Goal: Task Accomplishment & Management: Manage account settings

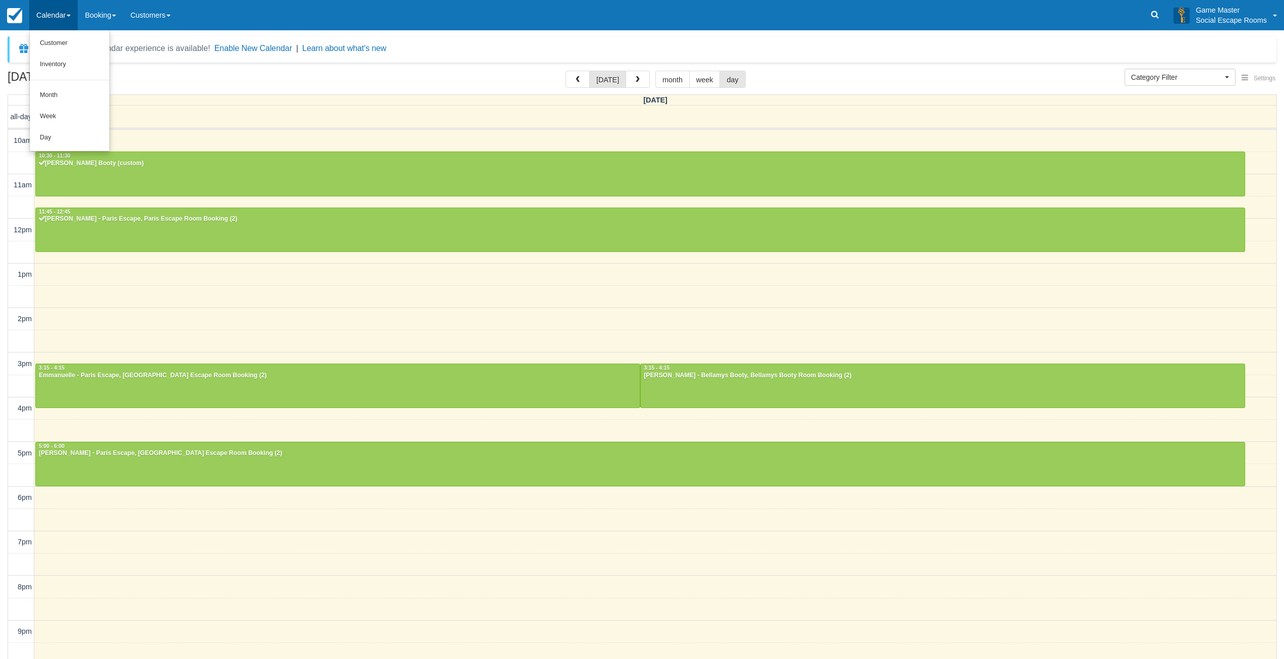
select select
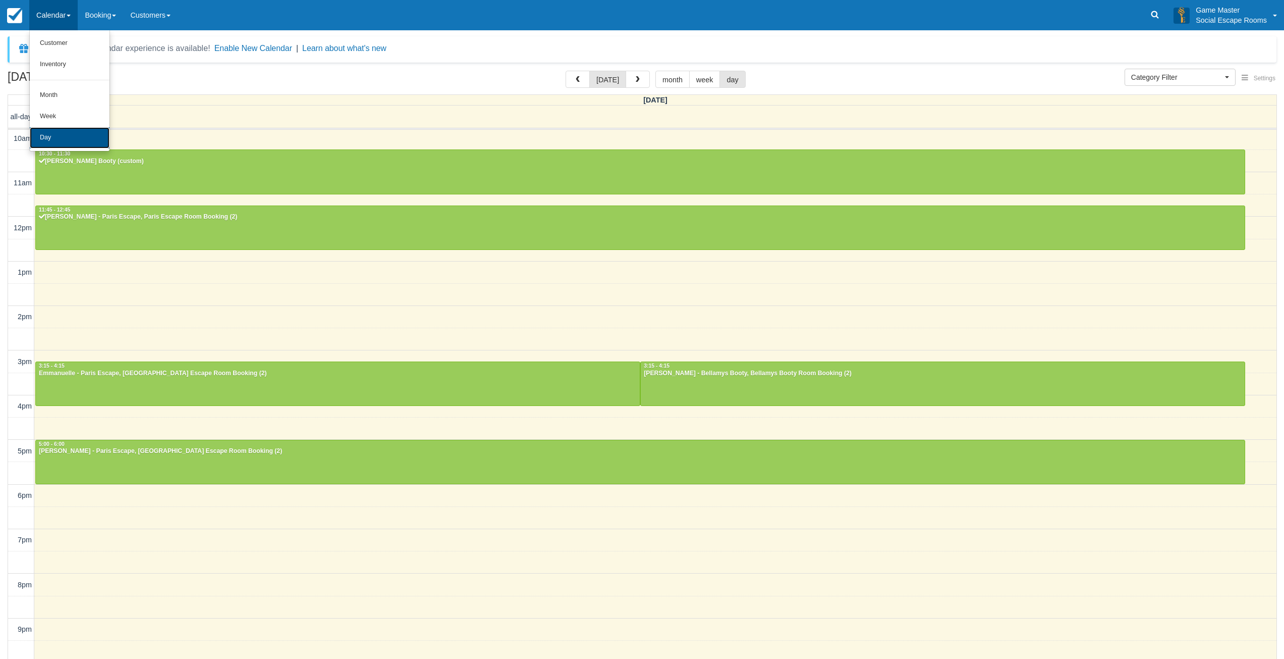
click at [49, 132] on link "Day" at bounding box center [70, 137] width 80 height 21
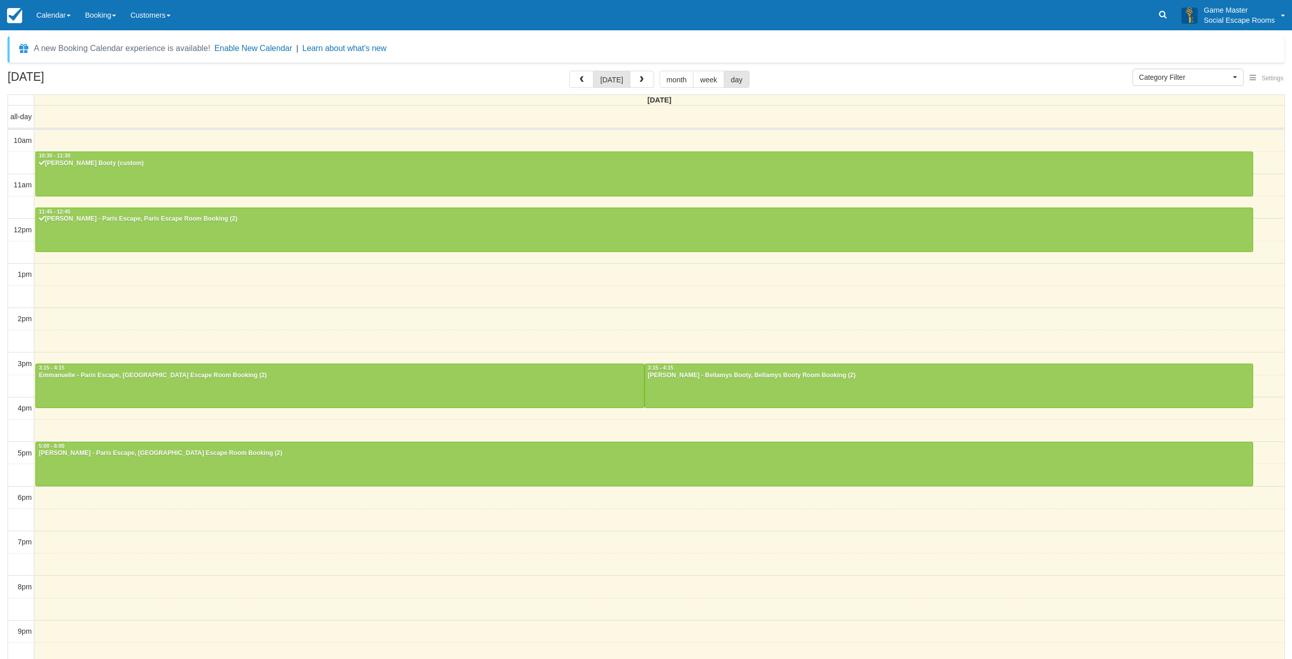
select select
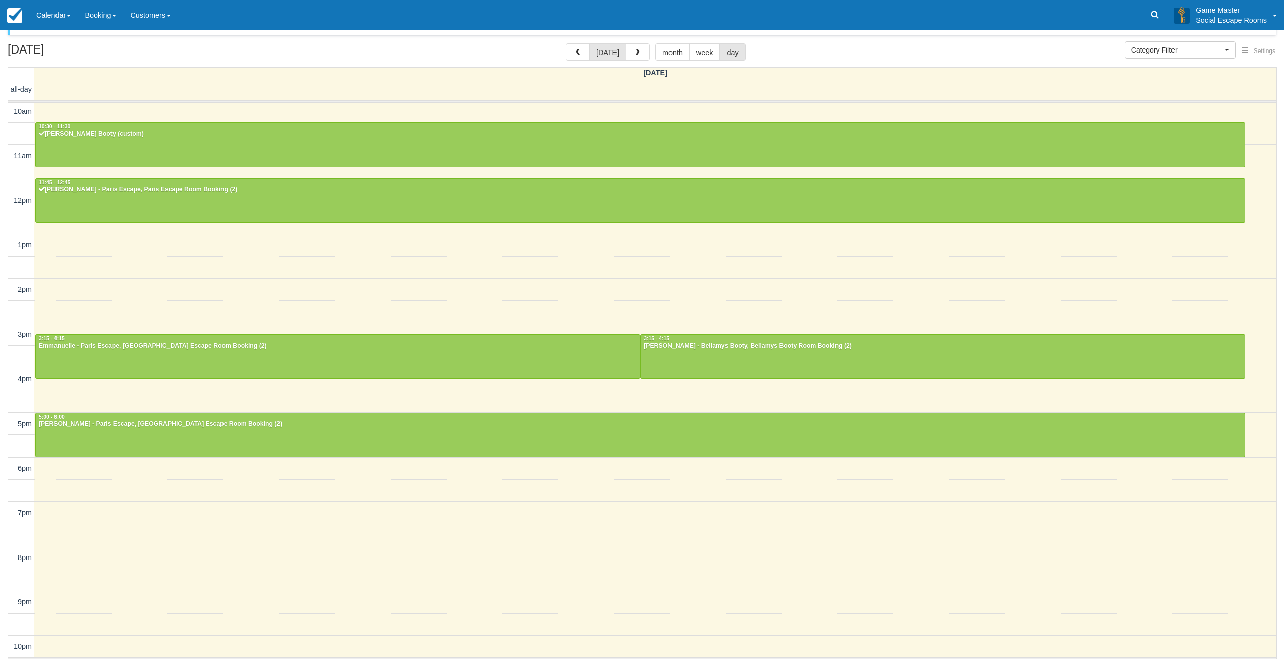
scroll to position [31, 0]
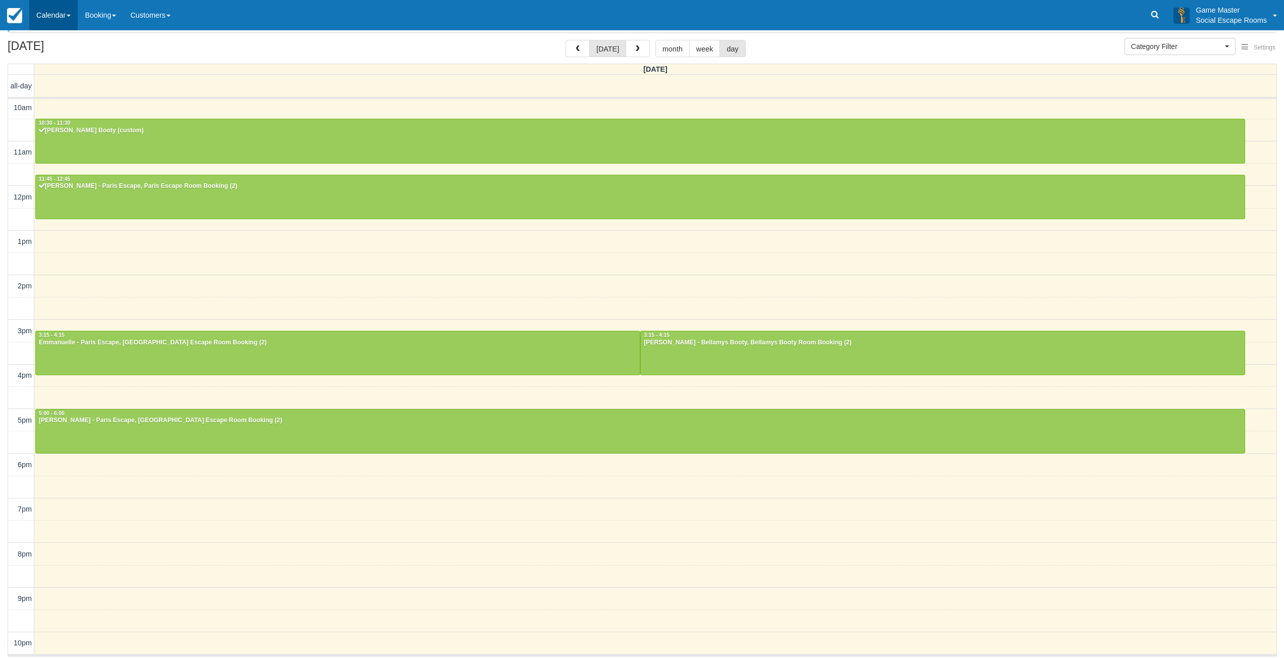
click at [52, 23] on link "Calendar" at bounding box center [53, 15] width 48 height 30
click at [65, 59] on link "Inventory" at bounding box center [70, 64] width 80 height 21
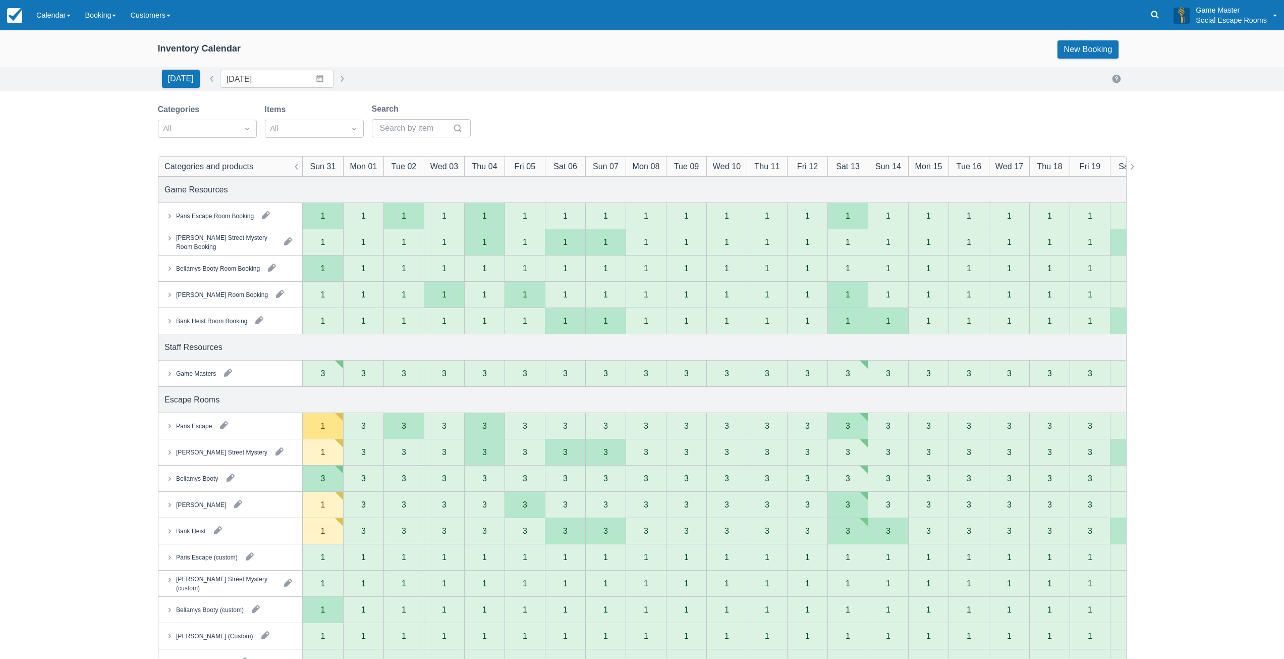
click at [229, 372] on button "button" at bounding box center [228, 372] width 16 height 16
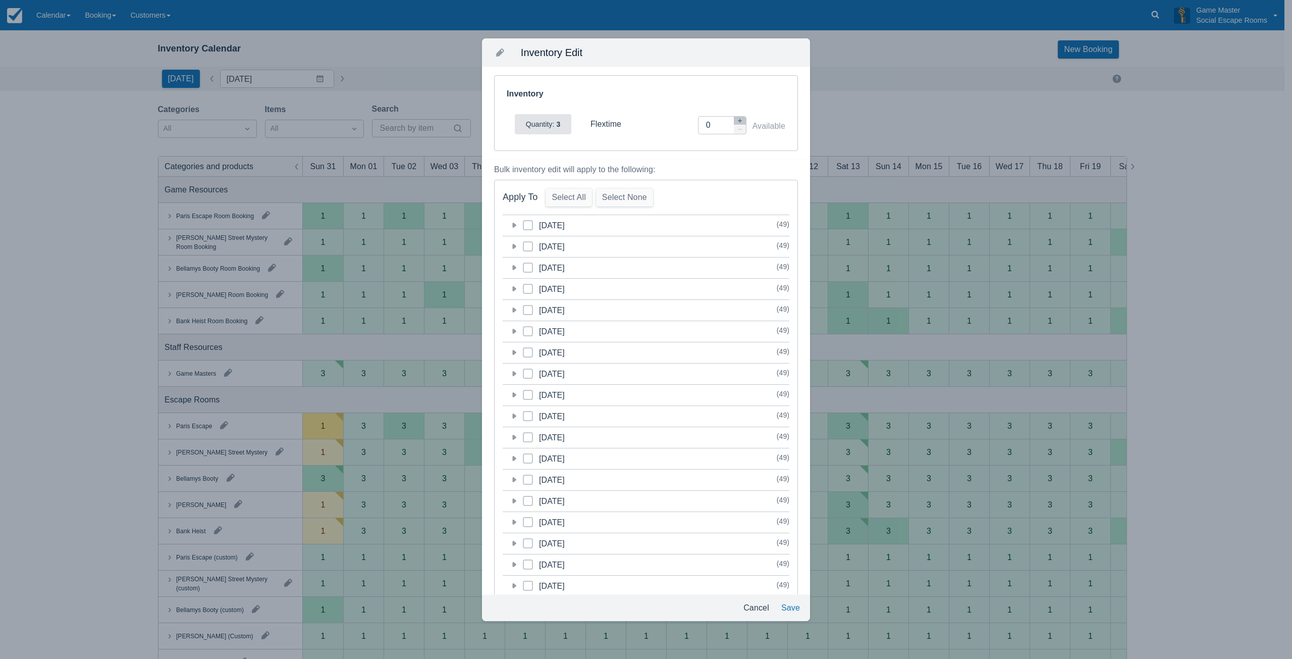
click at [517, 225] on icon at bounding box center [514, 225] width 10 height 10
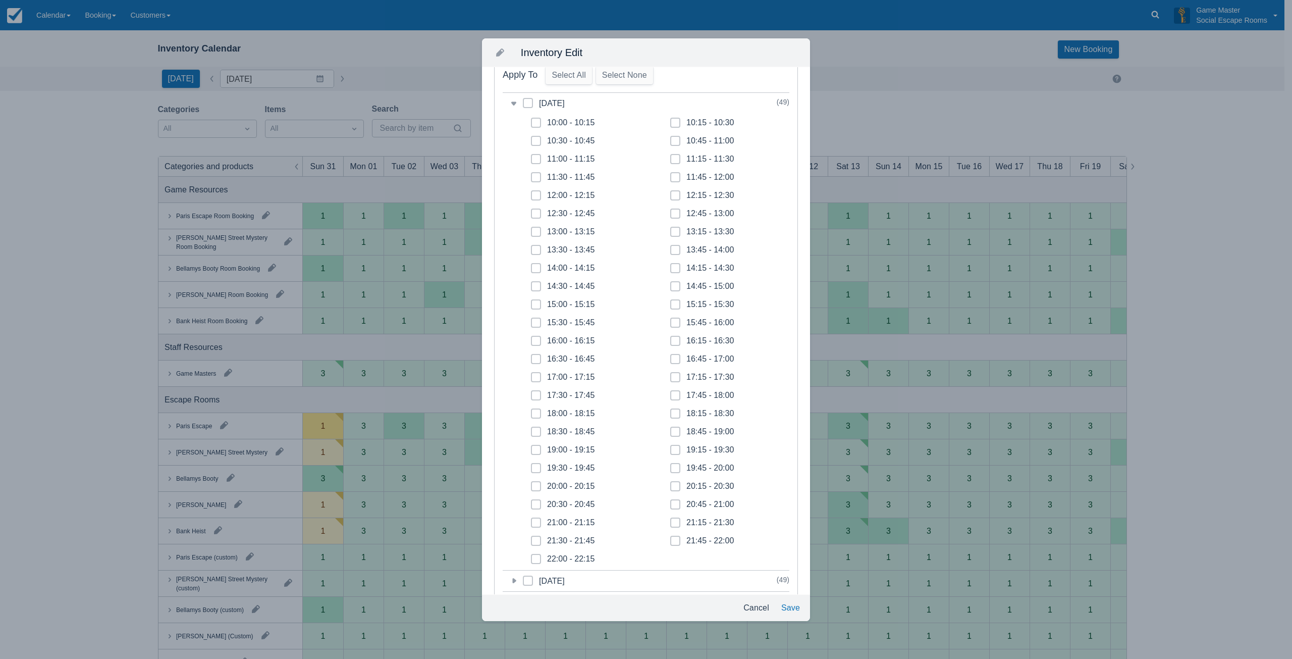
scroll to position [252, 0]
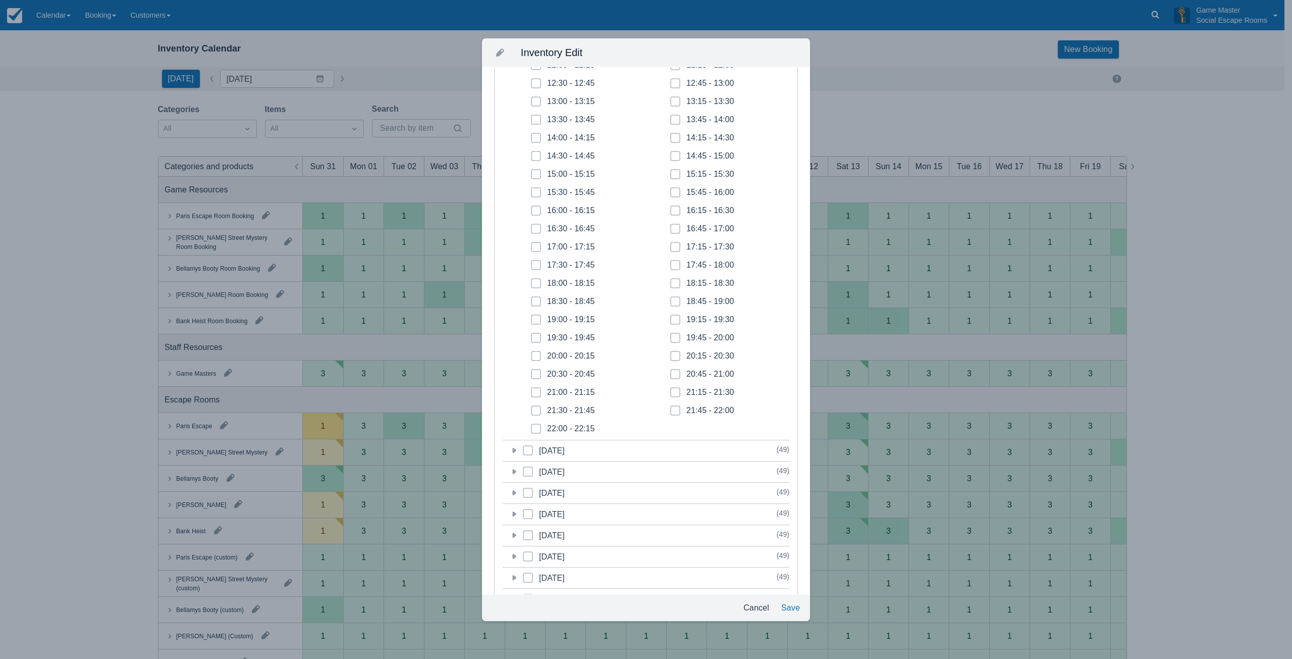
drag, startPoint x: 673, startPoint y: 300, endPoint x: 673, endPoint y: 311, distance: 11.6
click at [673, 300] on icon at bounding box center [675, 301] width 4 height 4
click at [671, 299] on input "18:45 - 19:00" at bounding box center [670, 298] width 1 height 1
checkbox input "true"
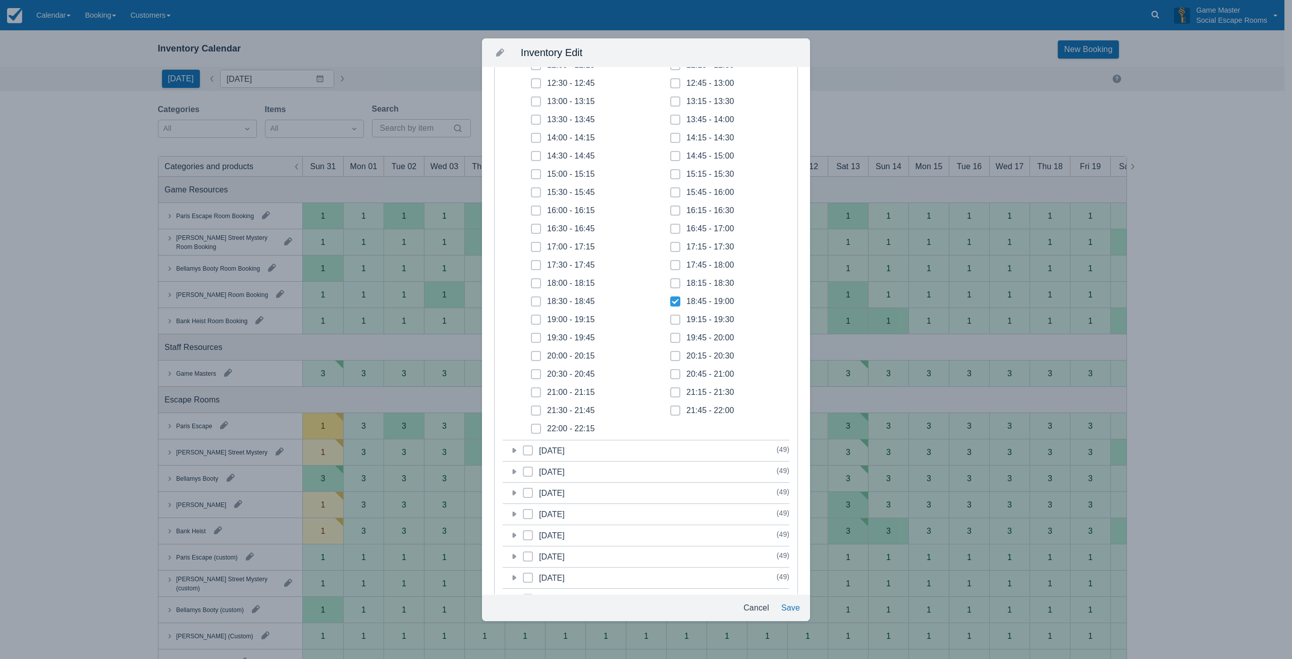
click at [674, 320] on icon at bounding box center [675, 319] width 3 height 2
click at [671, 317] on input "19:15 - 19:30" at bounding box center [670, 316] width 1 height 1
checkbox input "true"
click at [673, 336] on icon at bounding box center [675, 338] width 4 height 4
click at [671, 335] on input "19:45 - 20:00" at bounding box center [670, 335] width 1 height 1
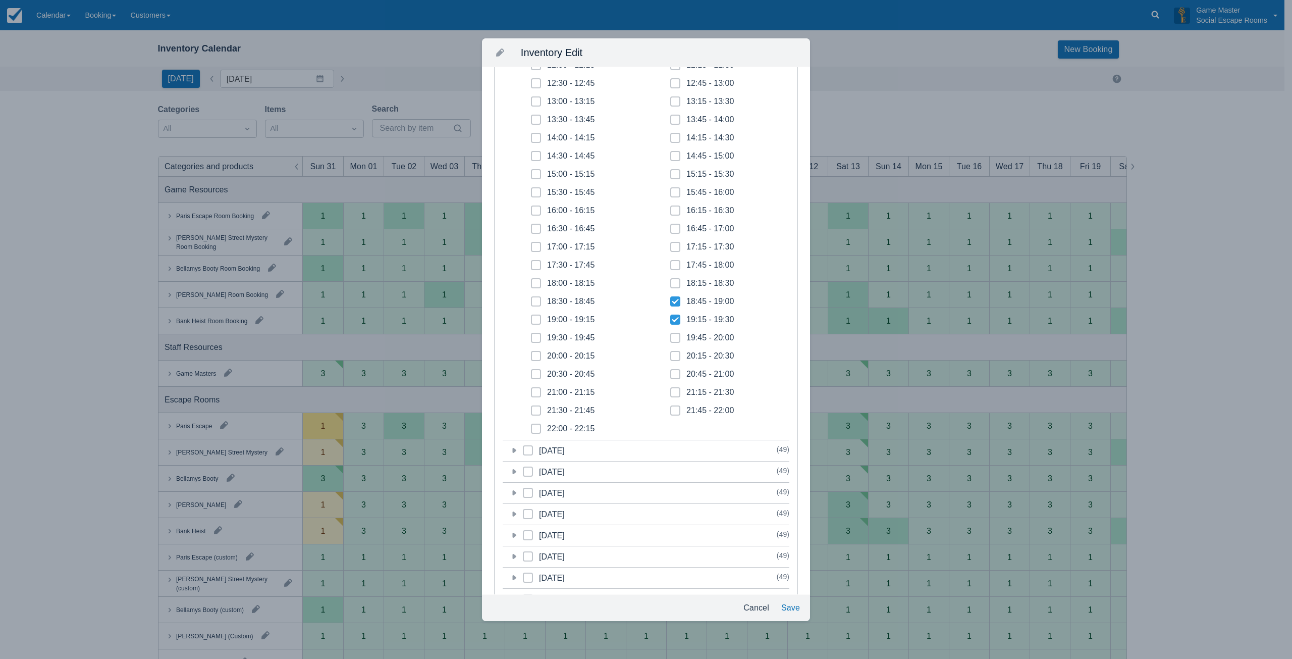
checkbox input "true"
click at [673, 352] on span at bounding box center [675, 360] width 10 height 18
click at [671, 353] on input "20:15 - 20:30" at bounding box center [670, 353] width 1 height 1
checkbox input "true"
click at [676, 377] on span at bounding box center [675, 378] width 10 height 18
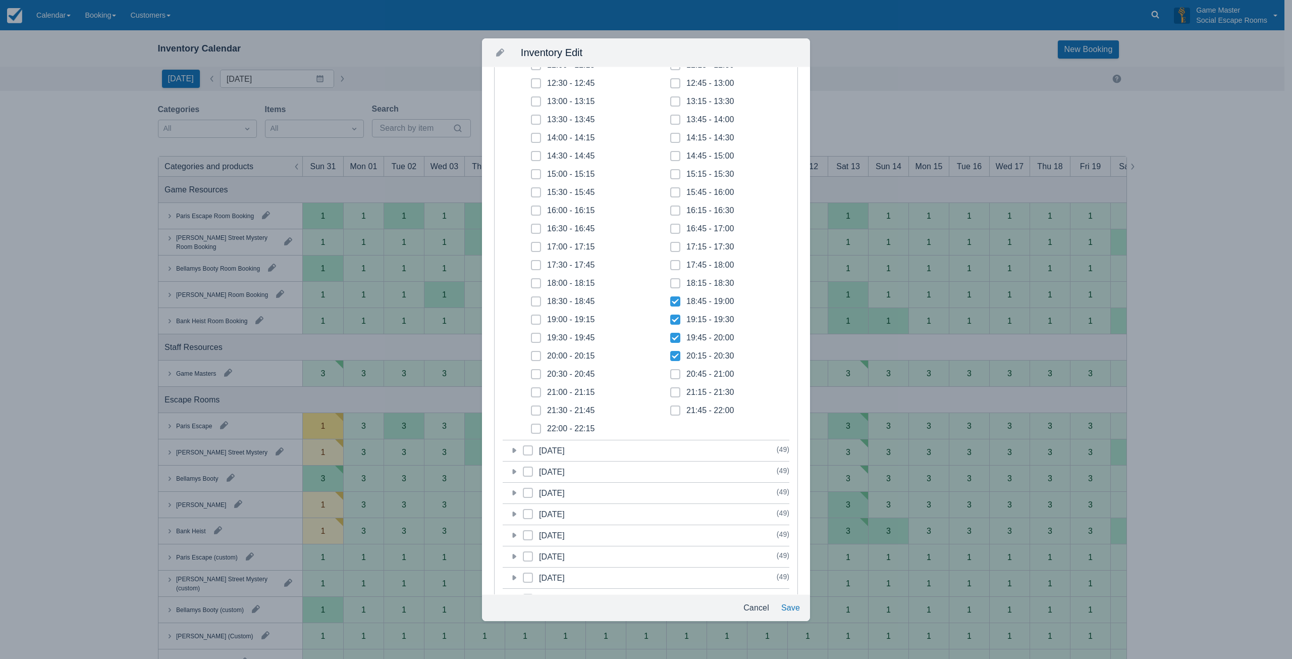
click at [671, 371] on input "20:45 - 21:00" at bounding box center [670, 371] width 1 height 1
checkbox input "true"
click at [674, 394] on span at bounding box center [675, 396] width 10 height 18
click at [671, 390] on input "21:15 - 21:30" at bounding box center [670, 389] width 1 height 1
checkbox input "true"
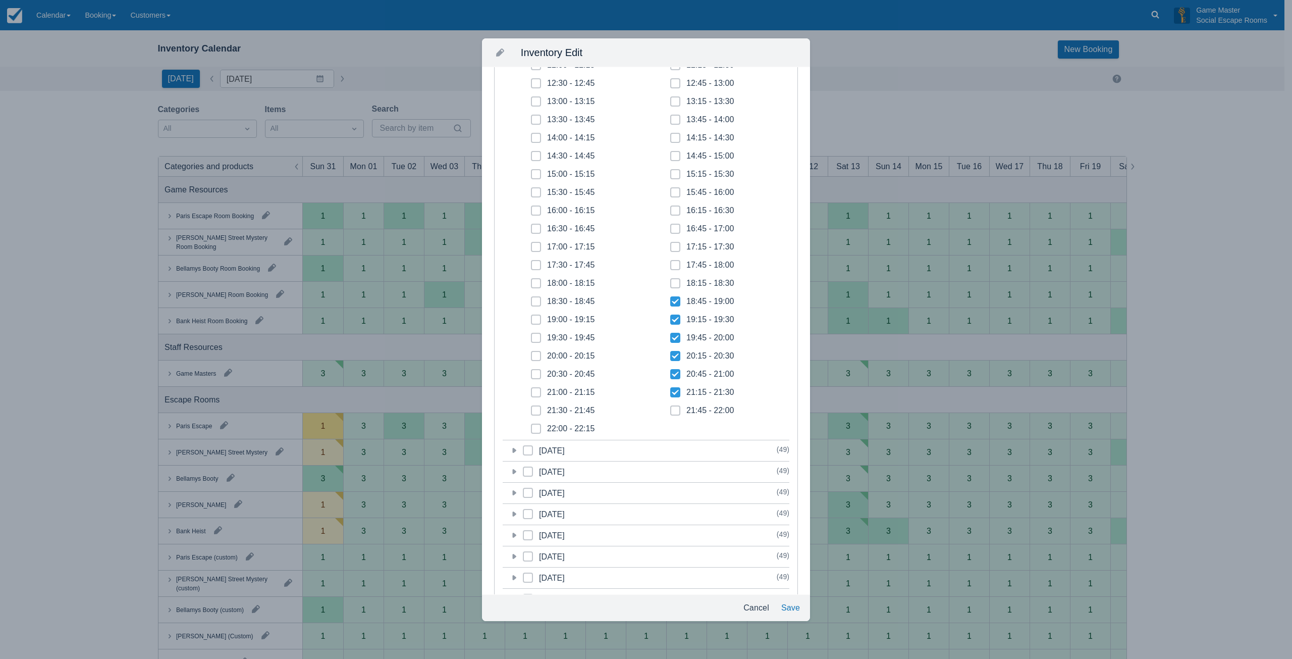
click at [674, 410] on icon at bounding box center [675, 410] width 3 height 2
click at [671, 408] on input "21:45 - 22:00" at bounding box center [670, 407] width 1 height 1
checkbox input "true"
click at [535, 429] on icon at bounding box center [535, 428] width 3 height 2
click at [531, 426] on input "22:00 - 22:15" at bounding box center [531, 425] width 1 height 1
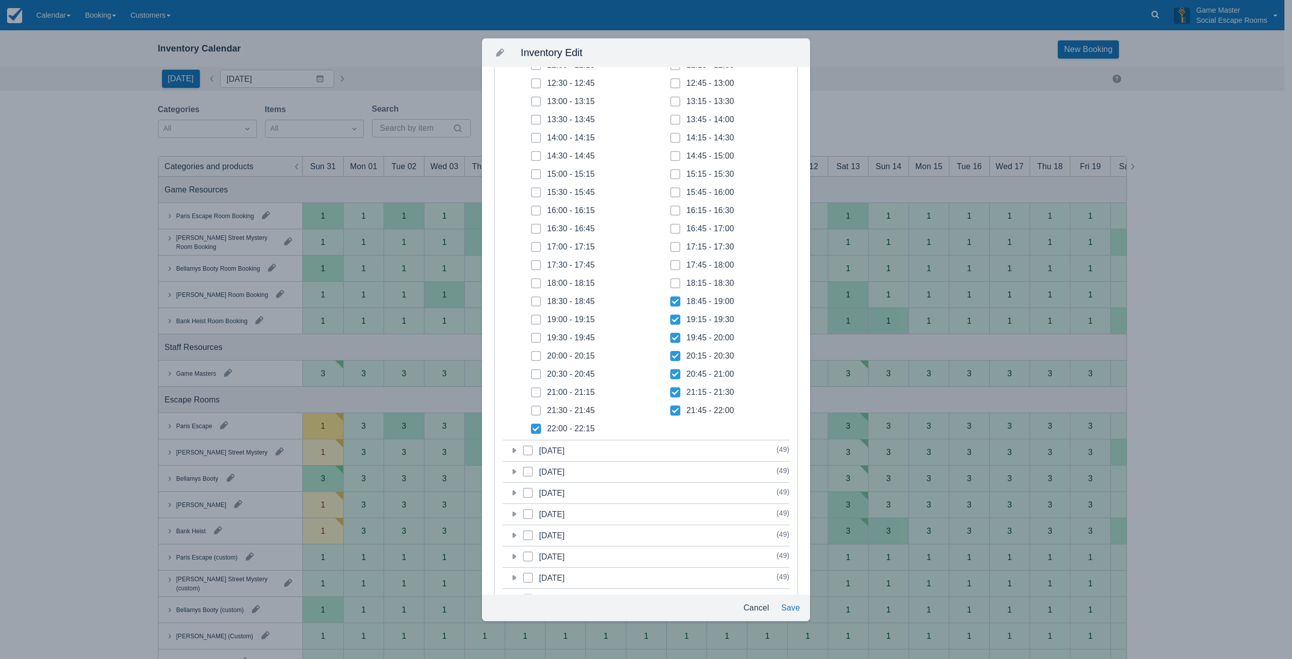
checkbox input "true"
click at [536, 414] on span at bounding box center [536, 414] width 10 height 18
click at [531, 408] on input "21:30 - 21:45" at bounding box center [531, 407] width 1 height 1
checkbox input "true"
drag, startPoint x: 538, startPoint y: 395, endPoint x: 537, endPoint y: 383, distance: 12.2
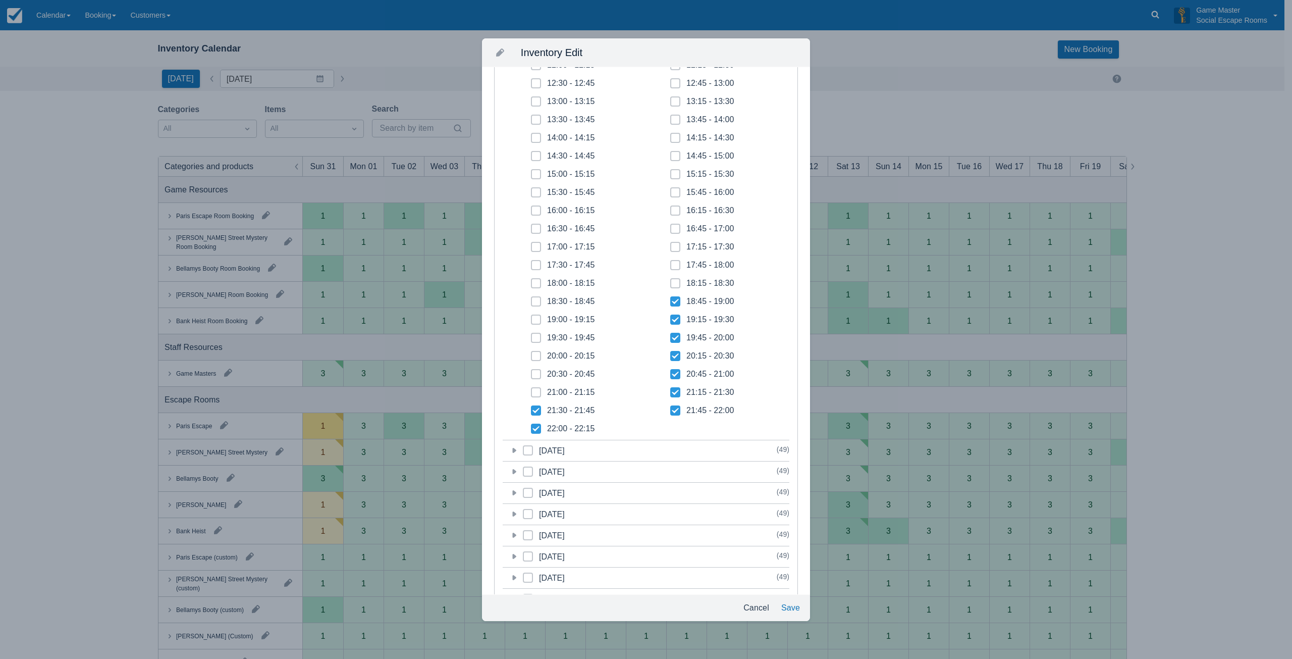
click at [538, 393] on span at bounding box center [536, 396] width 10 height 18
click at [531, 390] on input "21:00 - 21:15" at bounding box center [531, 389] width 1 height 1
checkbox input "true"
click at [536, 376] on span at bounding box center [536, 378] width 10 height 18
click at [531, 371] on input "20:30 - 20:45" at bounding box center [531, 371] width 1 height 1
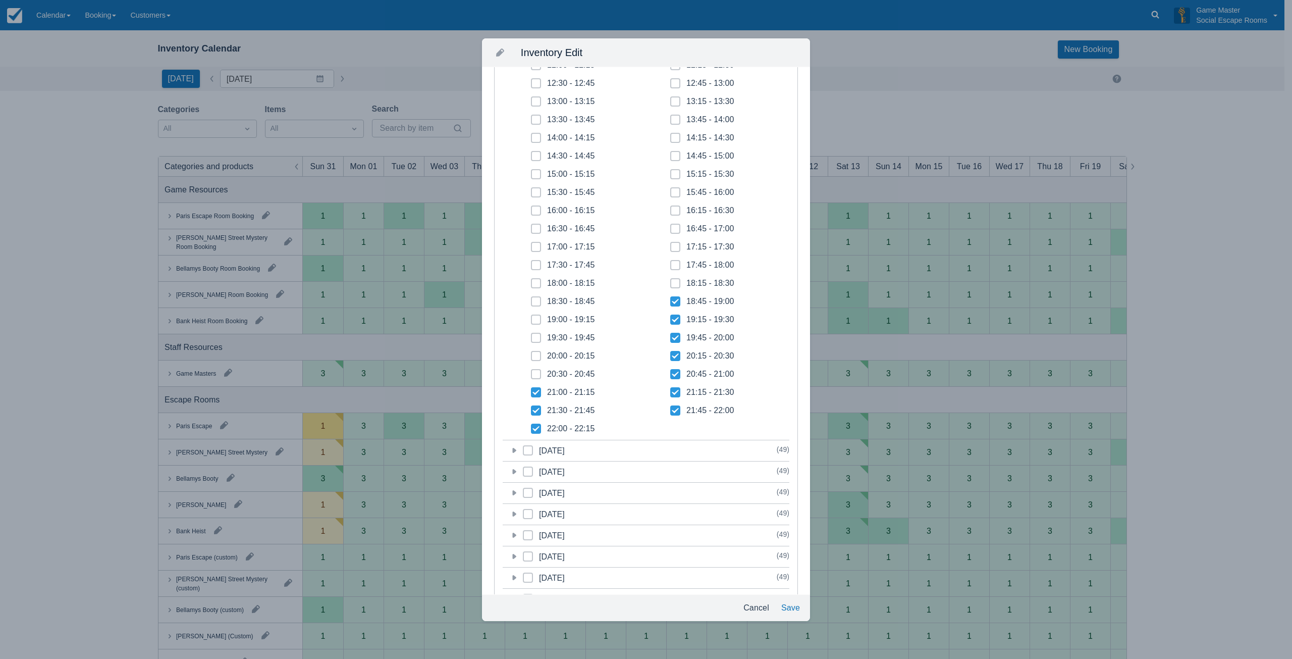
checkbox input "true"
drag, startPoint x: 535, startPoint y: 354, endPoint x: 536, endPoint y: 343, distance: 11.1
click at [535, 351] on span at bounding box center [536, 360] width 10 height 18
click at [531, 353] on input "20:00 - 20:15" at bounding box center [531, 353] width 1 height 1
checkbox input "true"
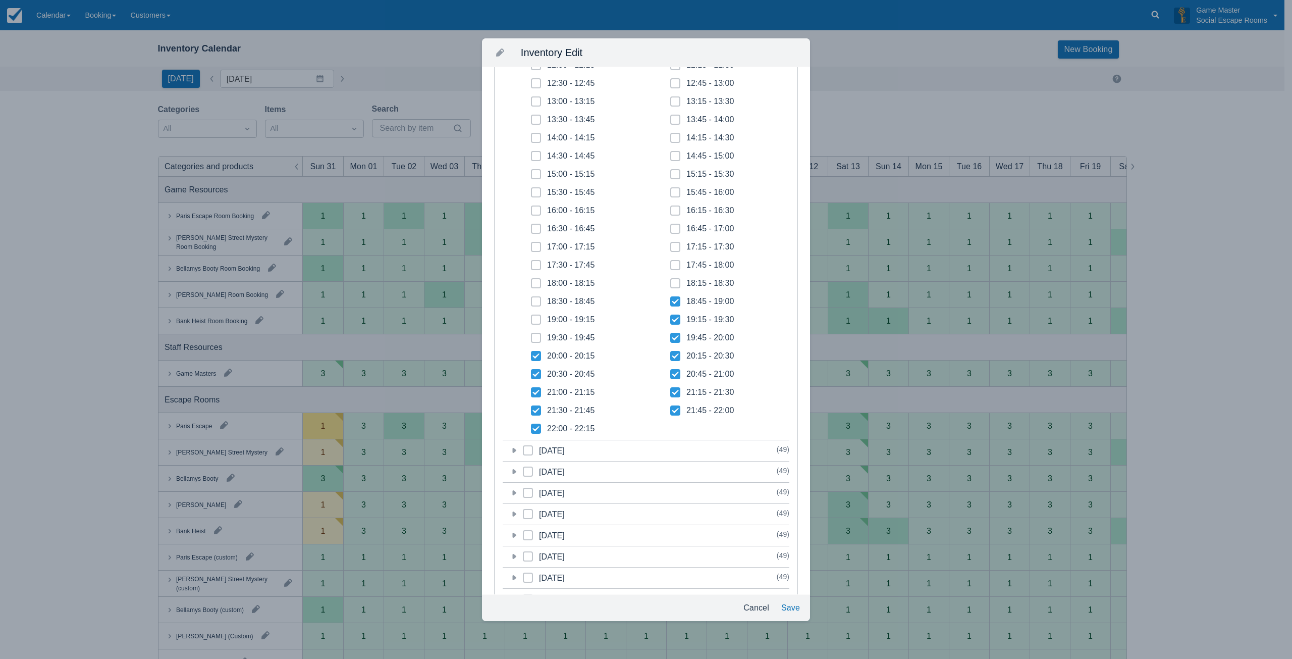
drag, startPoint x: 537, startPoint y: 338, endPoint x: 537, endPoint y: 331, distance: 6.6
click at [537, 336] on icon at bounding box center [536, 338] width 4 height 4
click at [531, 335] on input "19:30 - 19:45" at bounding box center [531, 335] width 1 height 1
checkbox input "true"
click at [537, 319] on icon at bounding box center [536, 319] width 4 height 4
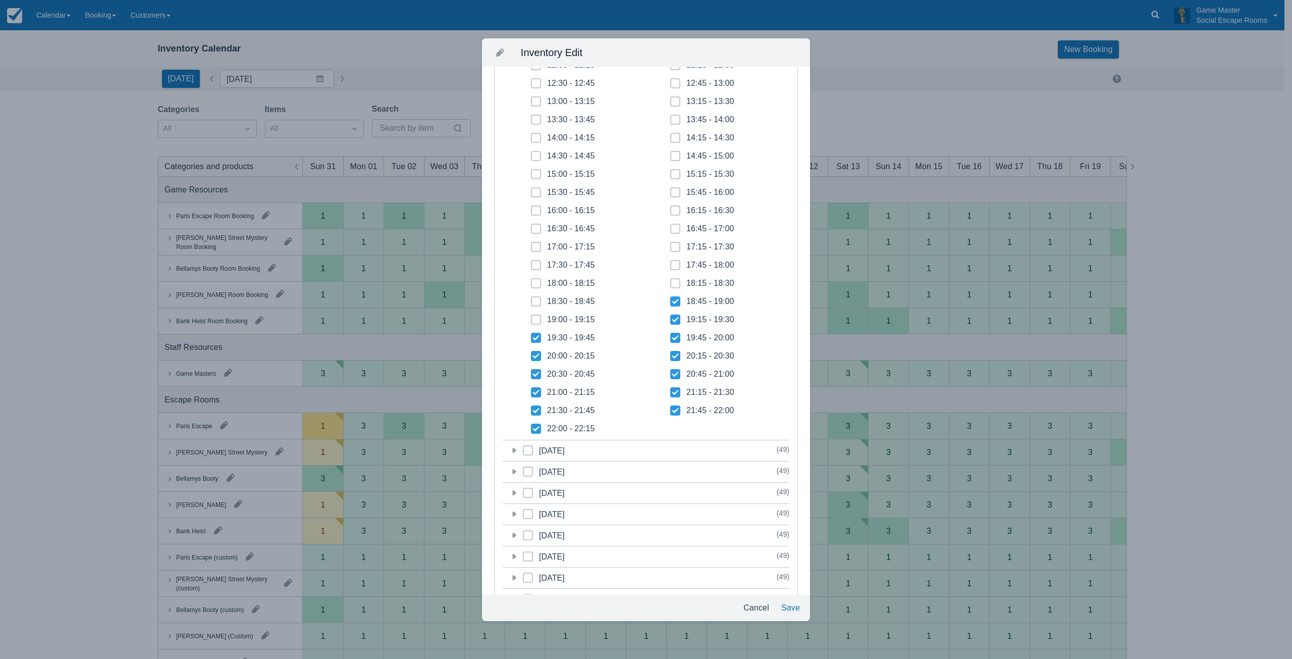
click at [531, 317] on input "19:00 - 19:15" at bounding box center [531, 316] width 1 height 1
checkbox input "true"
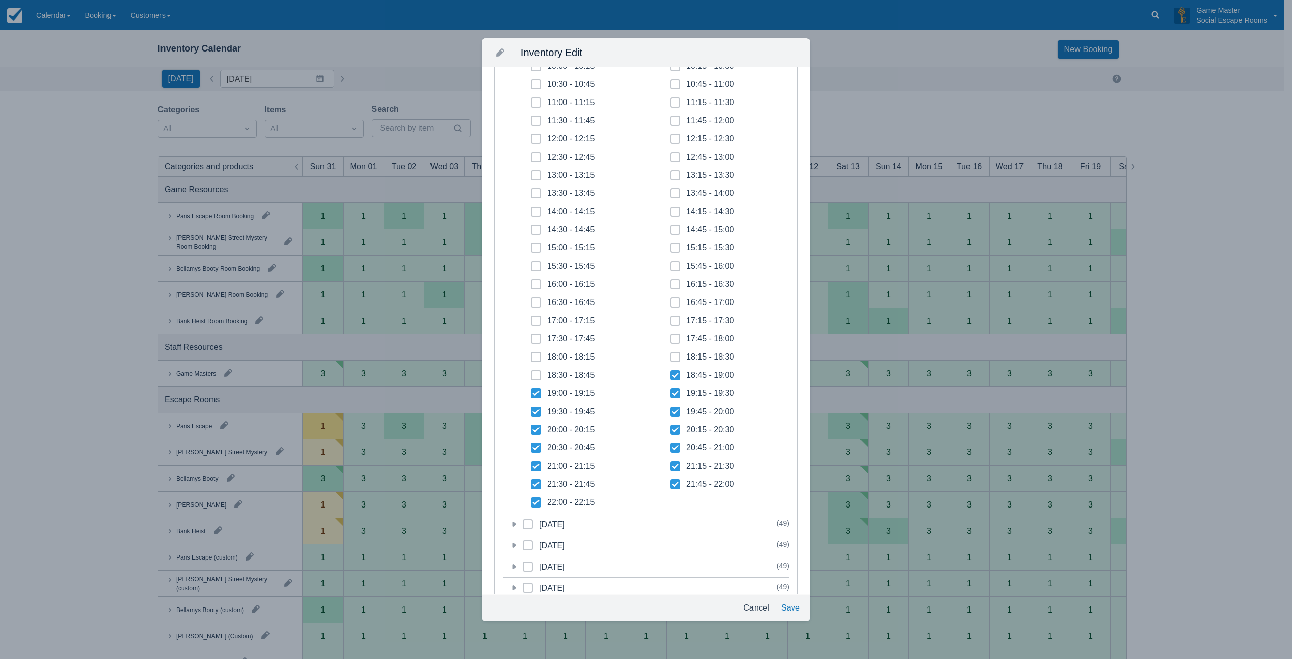
scroll to position [0, 0]
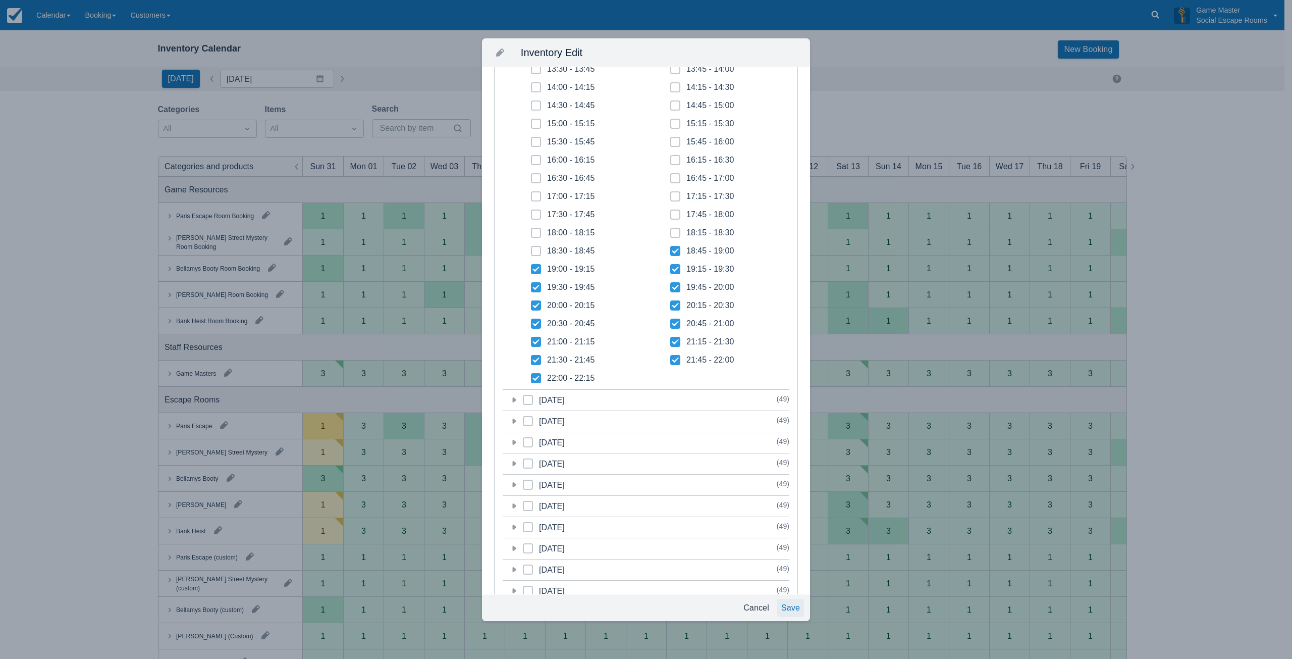
click at [788, 607] on button "Save" at bounding box center [790, 608] width 27 height 18
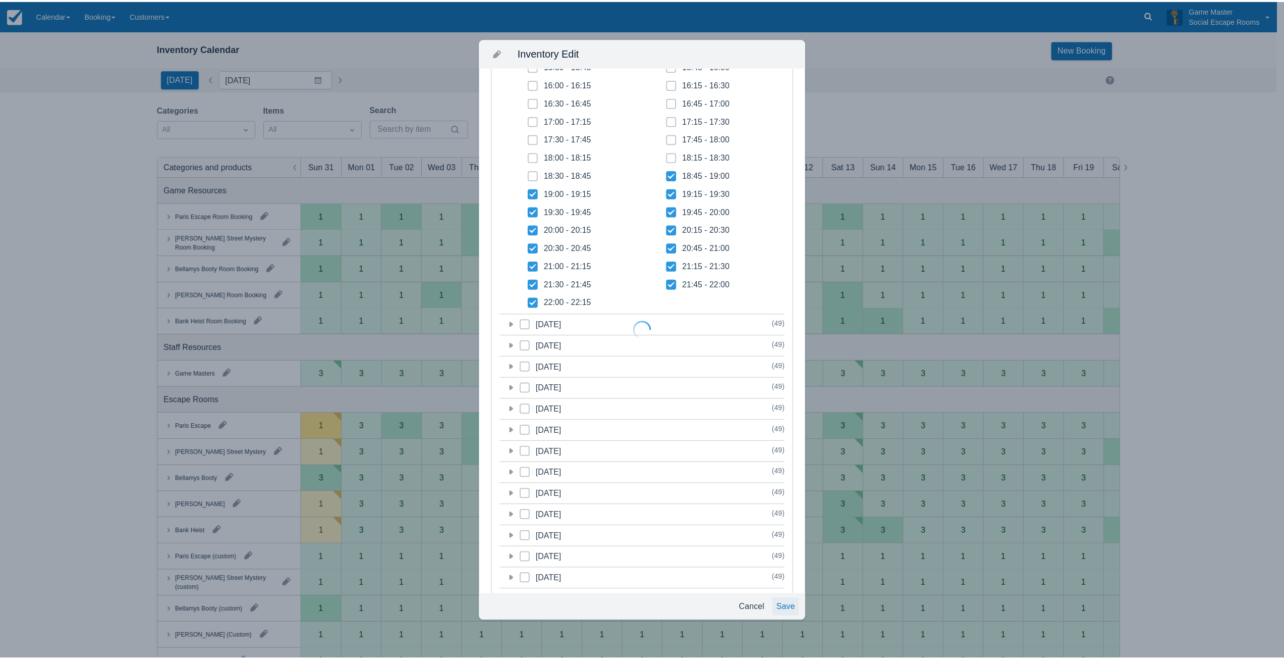
scroll to position [227, 0]
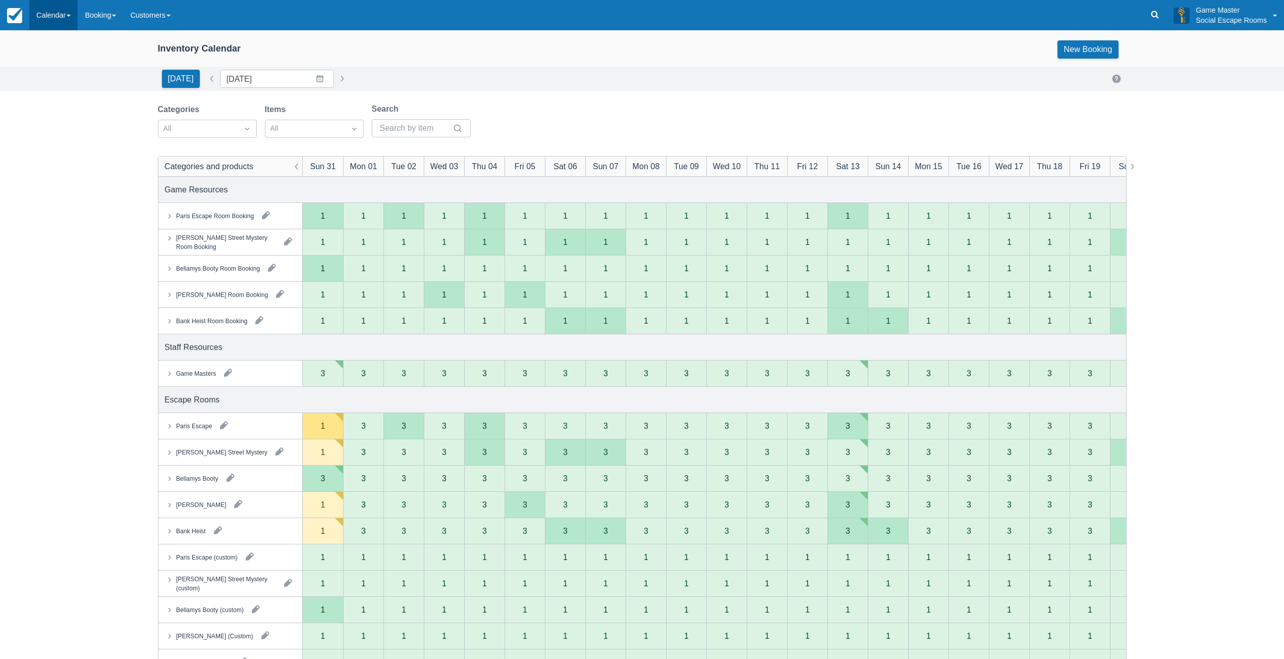
click at [65, 12] on link "Calendar" at bounding box center [53, 15] width 48 height 30
click at [51, 135] on link "Day" at bounding box center [70, 137] width 80 height 21
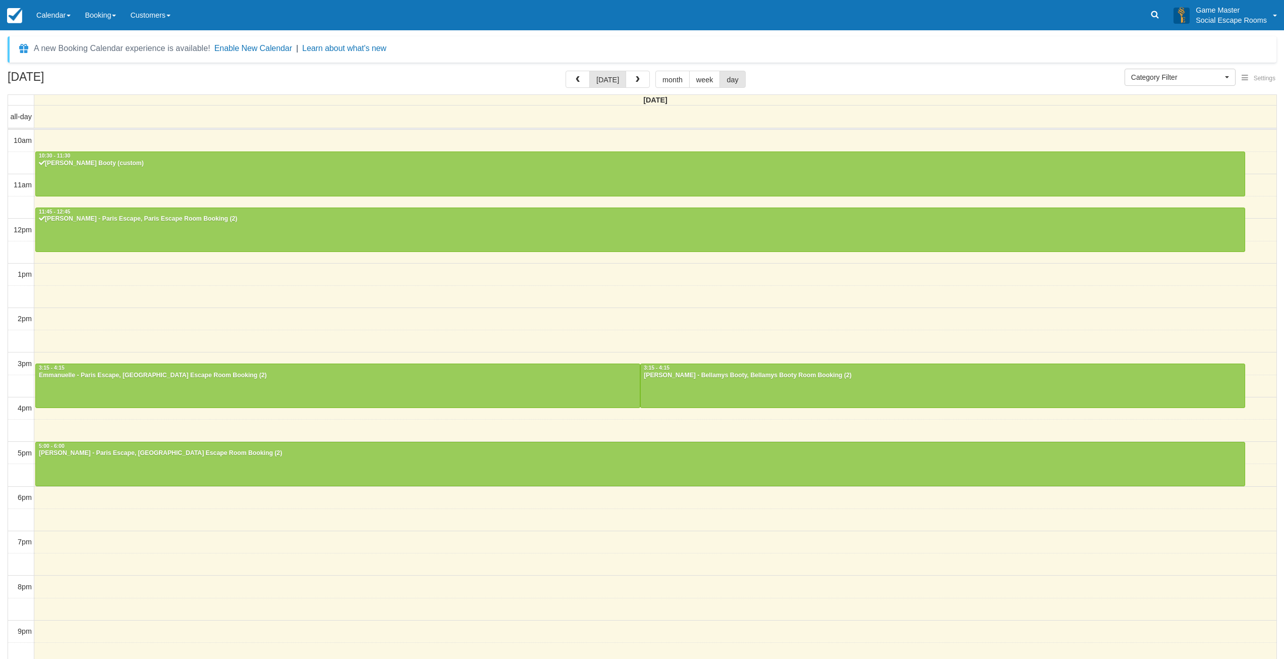
select select
